Goal: Information Seeking & Learning: Learn about a topic

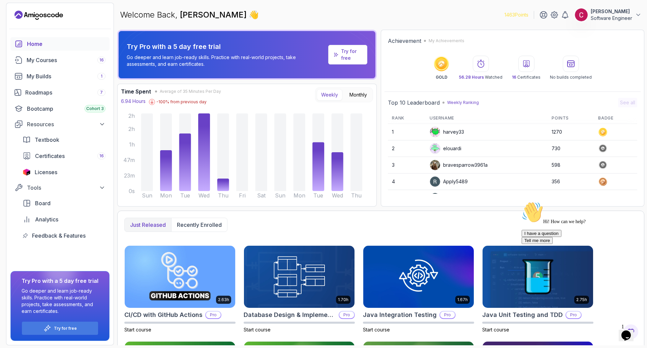
click at [522, 201] on icon "Chat attention grabber" at bounding box center [522, 201] width 0 height 0
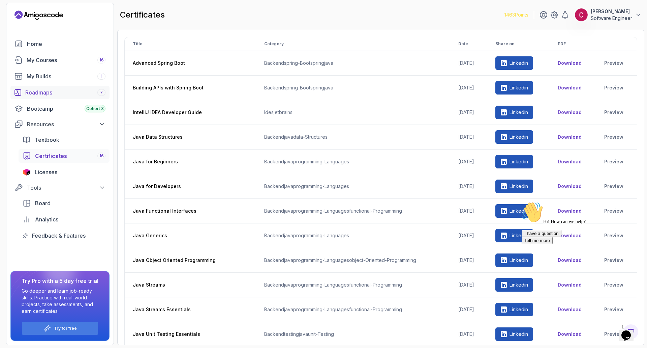
click at [51, 94] on div "Roadmaps 7" at bounding box center [65, 92] width 80 height 8
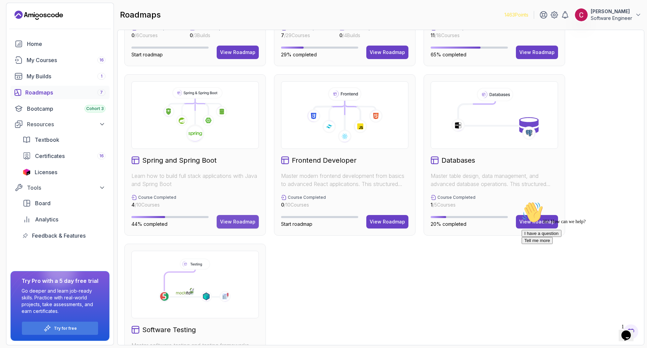
scroll to position [199, 0]
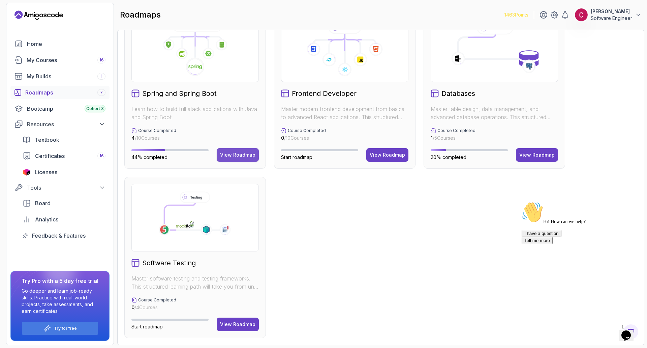
click at [230, 151] on button "View Roadmap" at bounding box center [238, 154] width 42 height 13
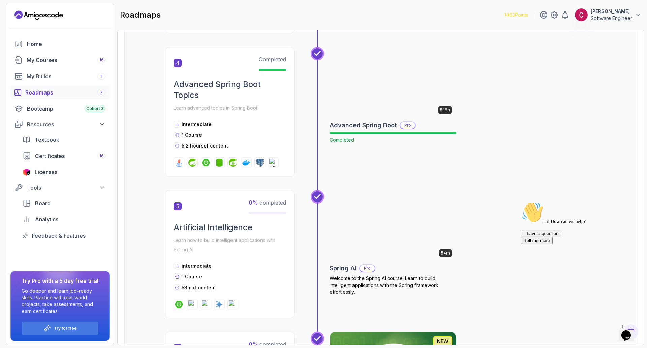
scroll to position [571, 0]
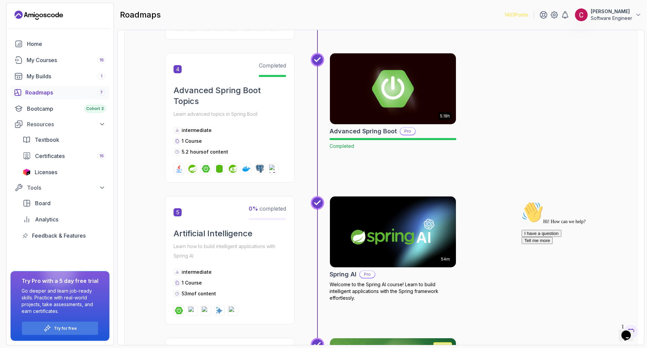
click at [374, 224] on img at bounding box center [393, 231] width 132 height 74
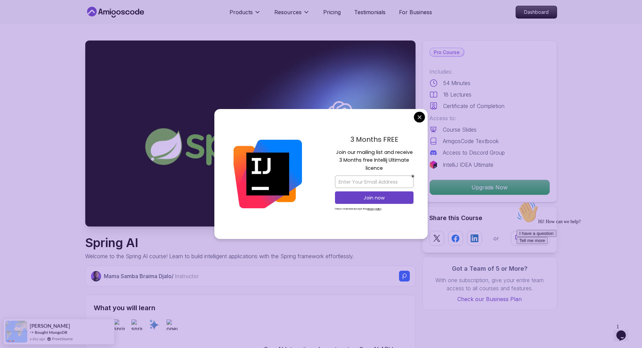
drag, startPoint x: 425, startPoint y: 118, endPoint x: 416, endPoint y: 104, distance: 17.5
click at [425, 118] on div "3 Months FREE Join our mailing list and receive 3 Months free Intellij Ultimate…" at bounding box center [320, 174] width 213 height 130
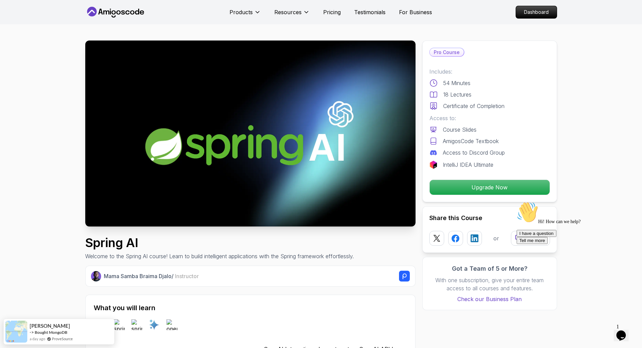
drag, startPoint x: 419, startPoint y: 118, endPoint x: 398, endPoint y: 69, distance: 52.5
click at [127, 11] on icon at bounding box center [127, 12] width 4 height 4
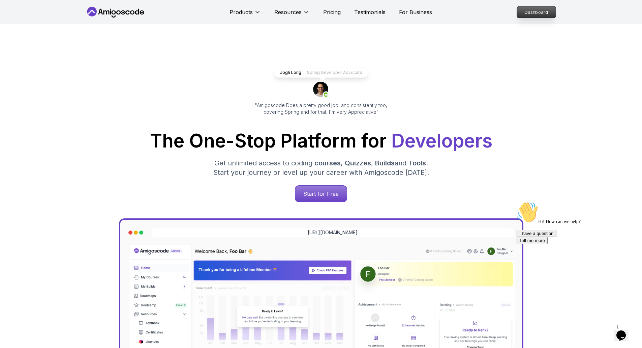
click at [529, 14] on p "Dashboard" at bounding box center [536, 11] width 39 height 11
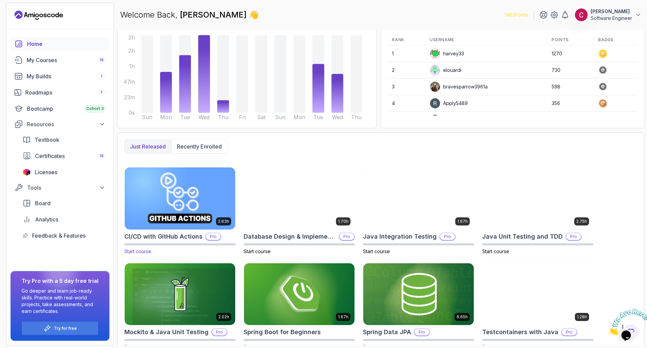
scroll to position [90, 0]
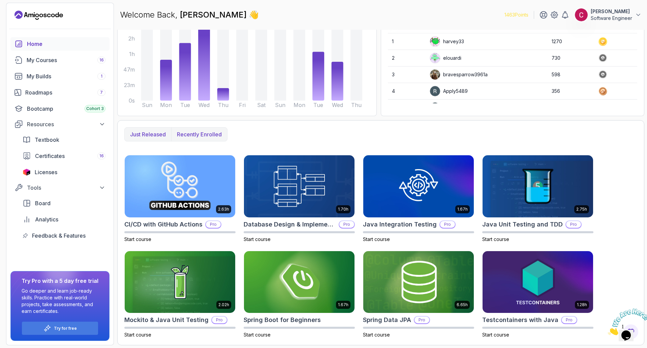
click at [185, 132] on p "Recently enrolled" at bounding box center [199, 134] width 45 height 8
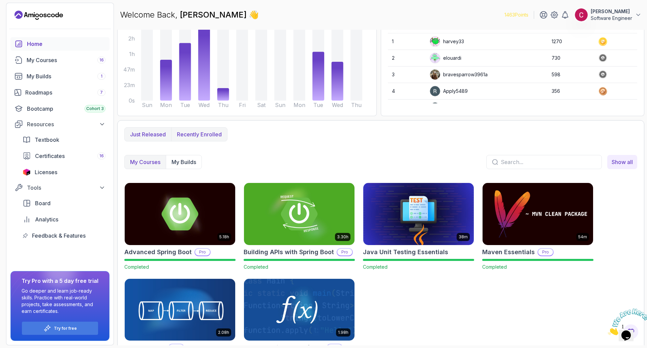
click at [154, 133] on p "Just released" at bounding box center [148, 134] width 36 height 8
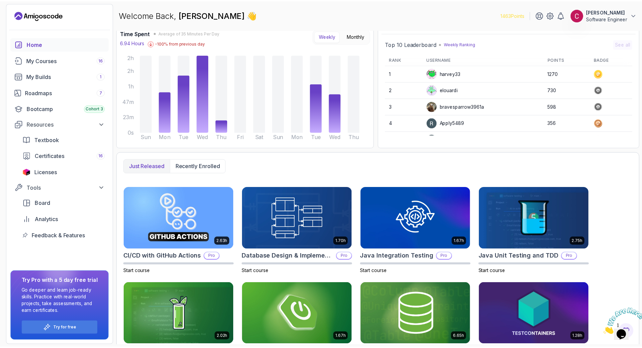
scroll to position [0, 0]
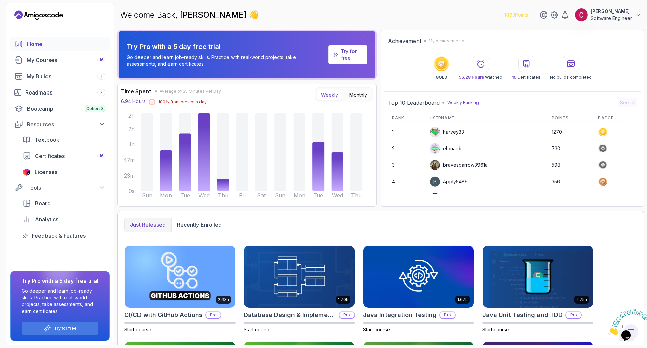
click at [54, 8] on div "1463 Points Ciprian T Software Engineer Home My Courses 16 My Builds 1 Roadmaps…" at bounding box center [60, 174] width 108 height 342
click at [51, 14] on icon "Landing page" at bounding box center [38, 15] width 49 height 11
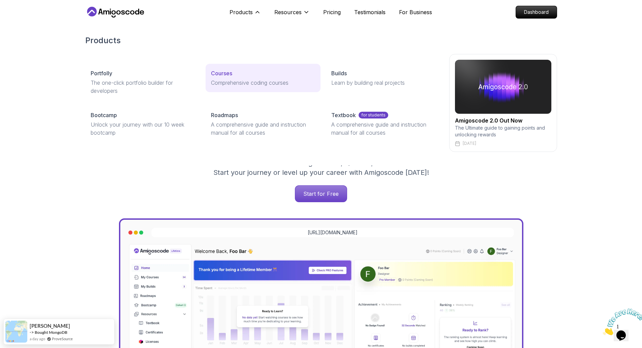
click at [239, 79] on p "Comprehensive coding courses" at bounding box center [263, 83] width 104 height 8
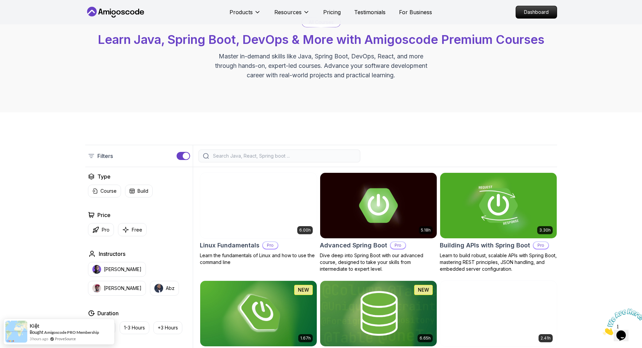
scroll to position [51, 0]
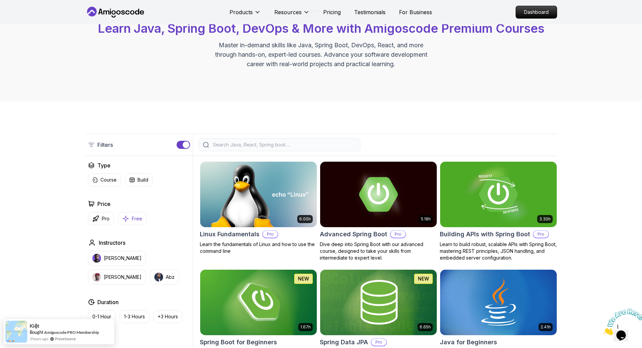
click at [139, 221] on p "Free" at bounding box center [137, 218] width 10 height 7
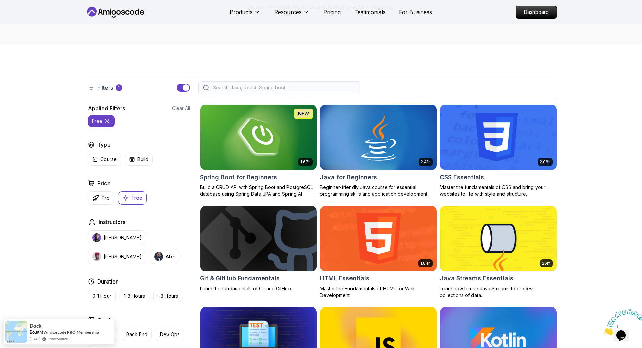
scroll to position [110, 0]
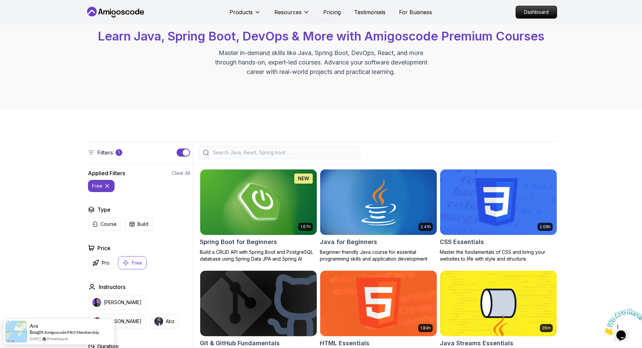
scroll to position [0, 0]
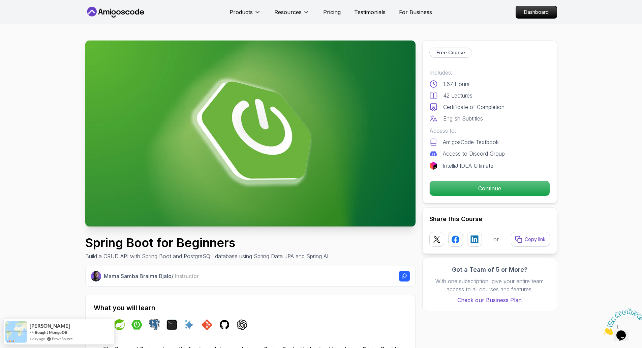
click at [487, 190] on p "Continue" at bounding box center [489, 188] width 114 height 14
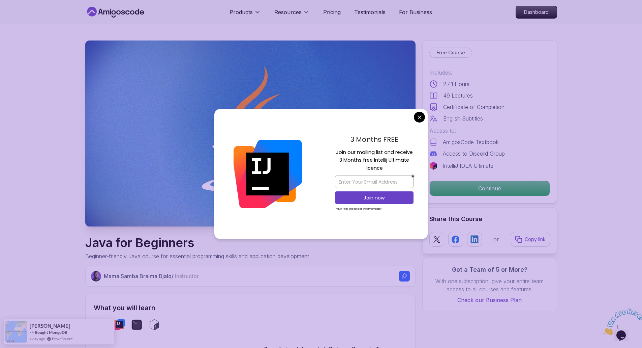
click at [415, 122] on div "3 Months FREE Join our mailing list and receive 3 Months free Intellij Ultimate…" at bounding box center [374, 174] width 107 height 130
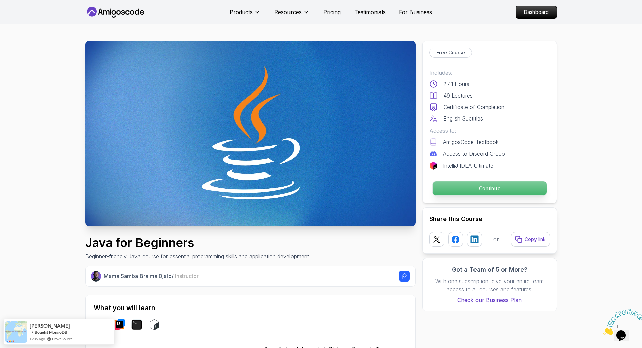
click at [487, 190] on p "Continue" at bounding box center [489, 188] width 114 height 14
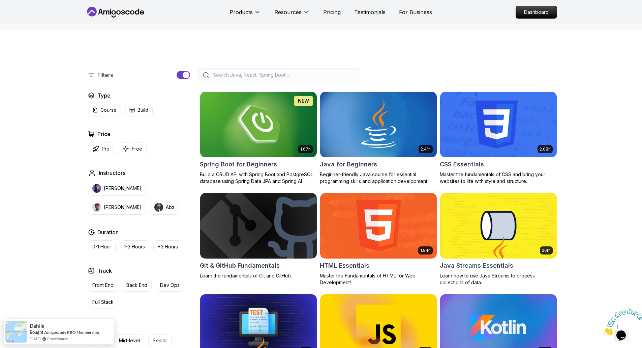
scroll to position [126, 0]
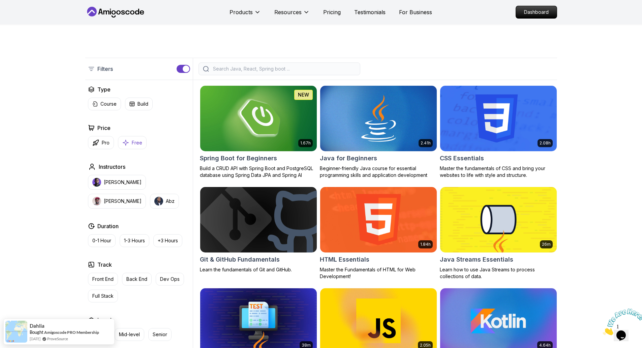
click at [140, 142] on p "Free" at bounding box center [137, 142] width 10 height 7
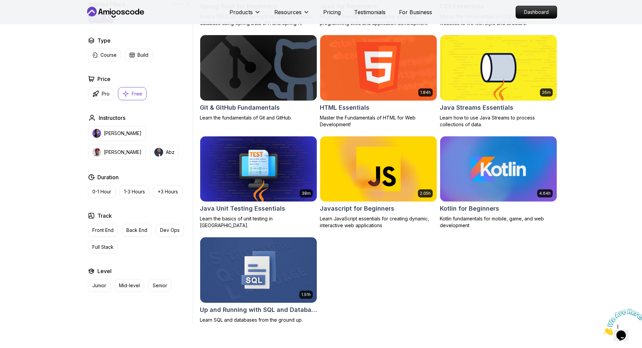
scroll to position [287, 0]
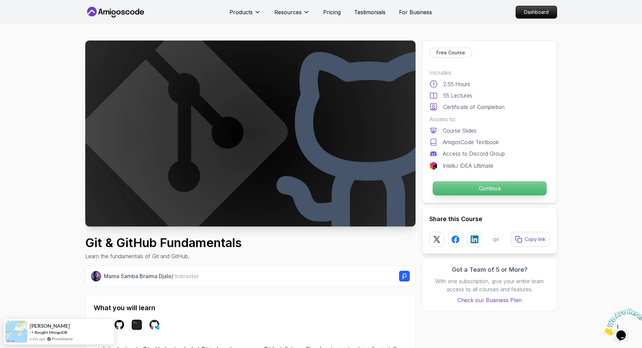
click at [463, 187] on p "Continue" at bounding box center [489, 188] width 114 height 14
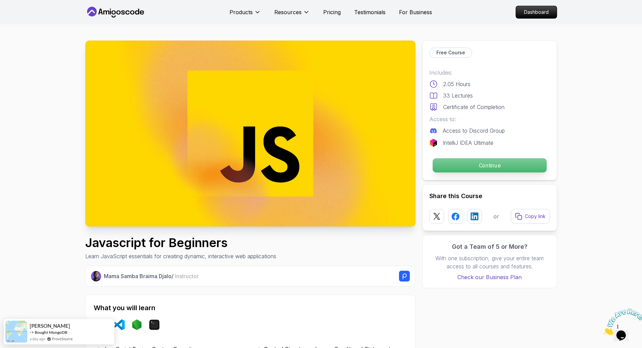
click at [490, 168] on p "Continue" at bounding box center [489, 165] width 114 height 14
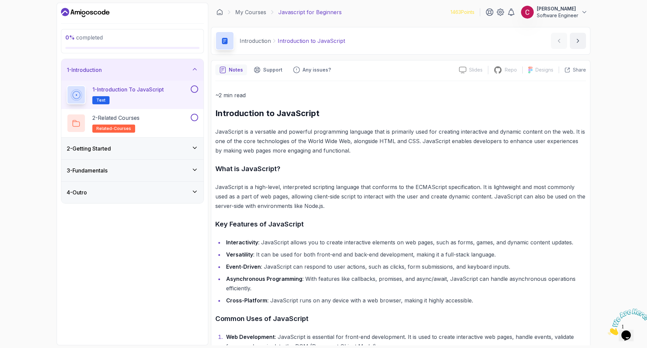
click at [140, 153] on div "2 - Getting Started" at bounding box center [132, 149] width 142 height 22
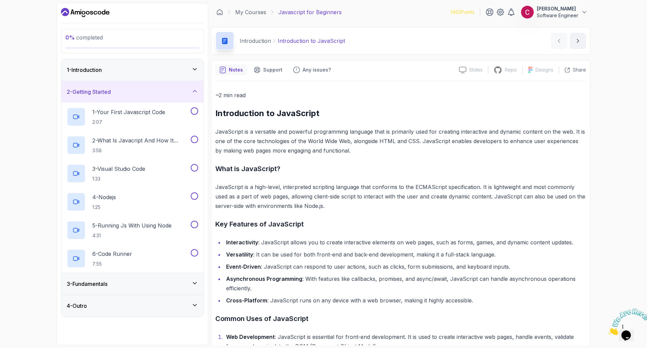
click at [127, 288] on div "3 - Fundamentals" at bounding box center [132, 284] width 142 height 22
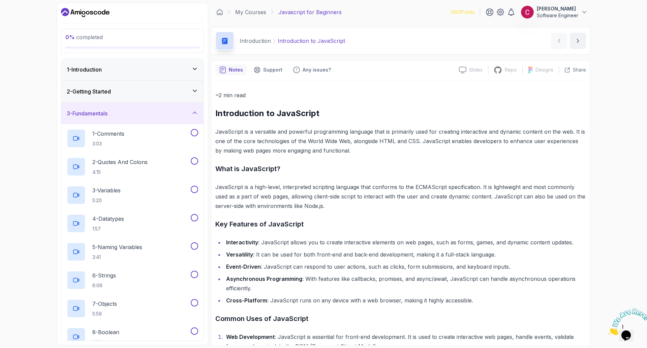
click at [150, 75] on div "1 - Introduction" at bounding box center [132, 70] width 142 height 22
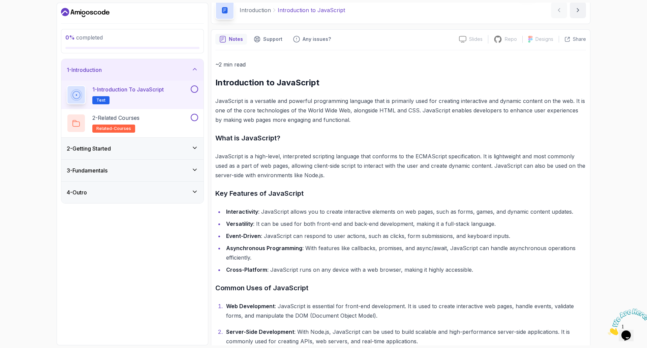
scroll to position [34, 0]
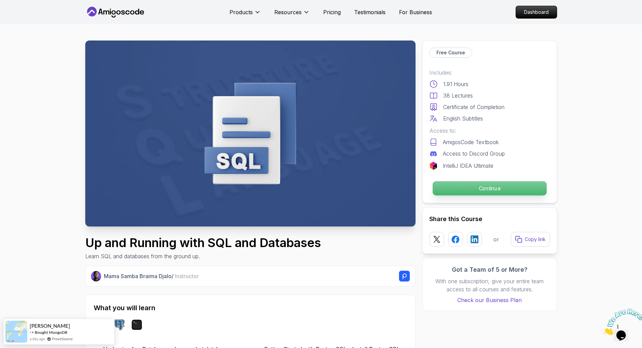
click at [490, 184] on p "Continue" at bounding box center [489, 188] width 114 height 14
